Goal: Check status

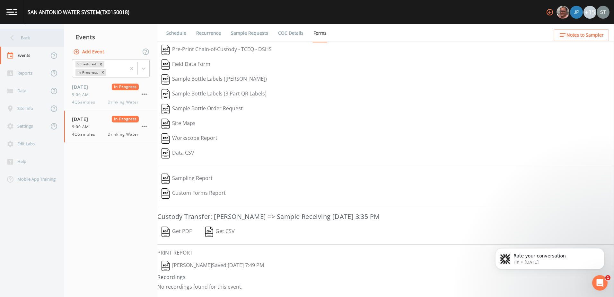
click at [23, 40] on div "Back" at bounding box center [29, 38] width 58 height 18
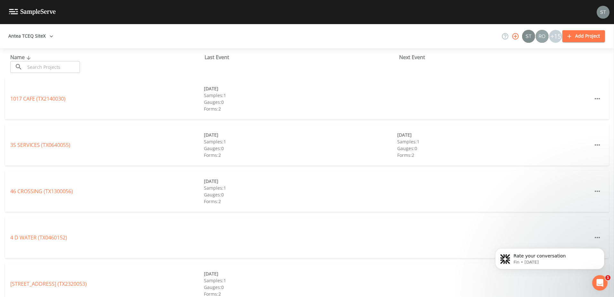
click at [43, 39] on button "Antea TCEQ SiteX" at bounding box center [31, 36] width 50 height 12
click at [239, 296] on link "Antea TCEQ North" at bounding box center [261, 300] width 44 height 7
click at [52, 67] on input "text" at bounding box center [52, 67] width 55 height 12
paste input "TX1090008"
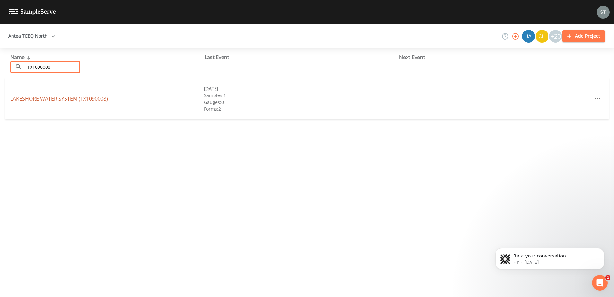
type input "TX1090008"
click at [49, 99] on link "LAKESHORE WATER SYSTEM (TX1090008)" at bounding box center [59, 98] width 98 height 7
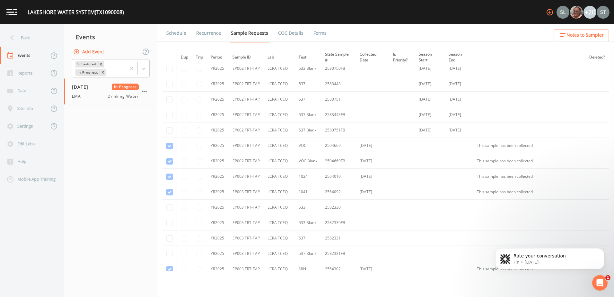
scroll to position [578, 0]
